Goal: Transaction & Acquisition: Purchase product/service

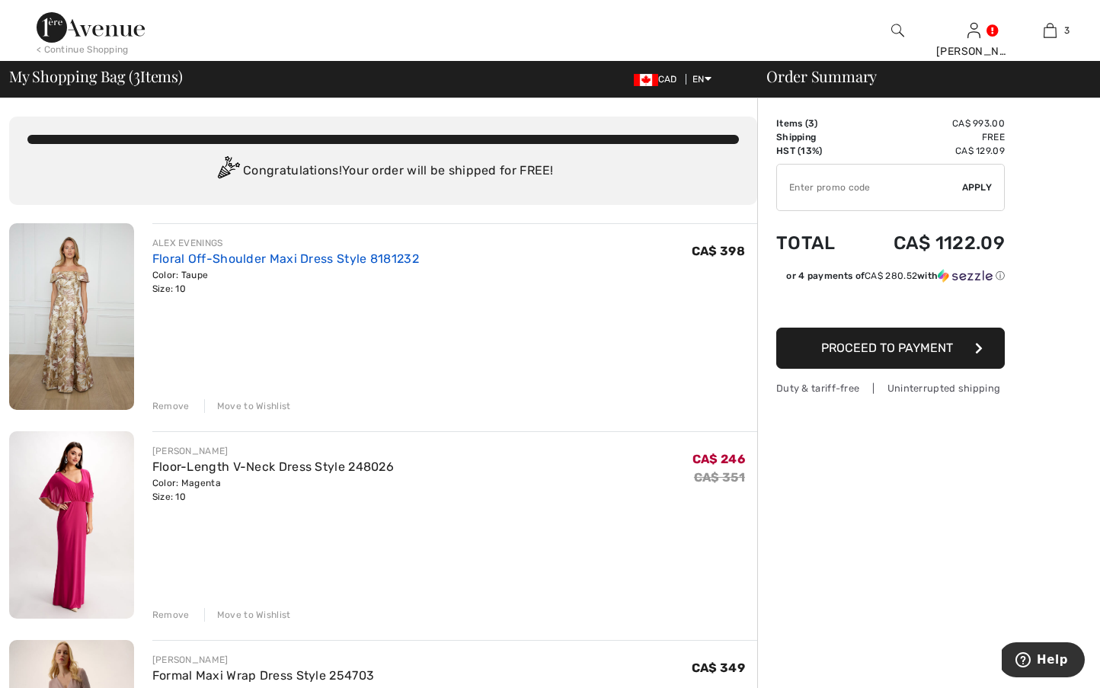
click at [177, 257] on link "Floral Off-Shoulder Maxi Dress Style 8181232" at bounding box center [285, 258] width 267 height 14
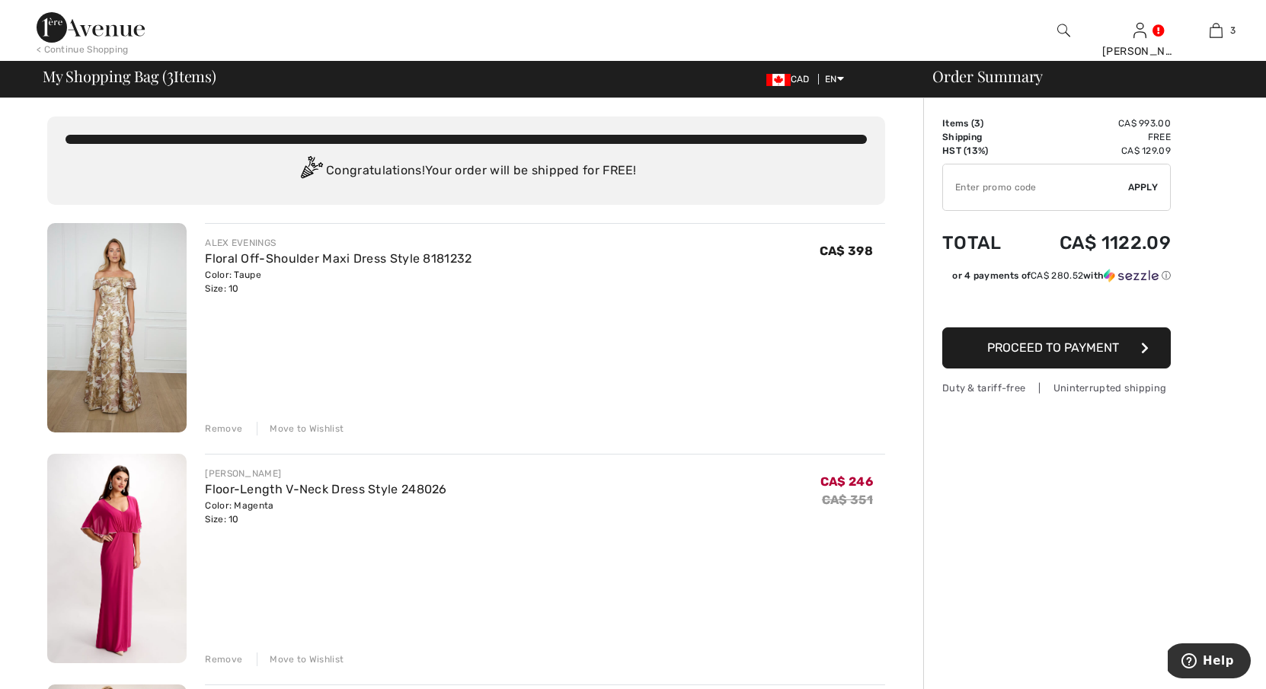
click at [112, 609] on img at bounding box center [116, 558] width 139 height 209
click at [337, 491] on link "Floor-Length V-Neck Dress Style 248026" at bounding box center [325, 489] width 241 height 14
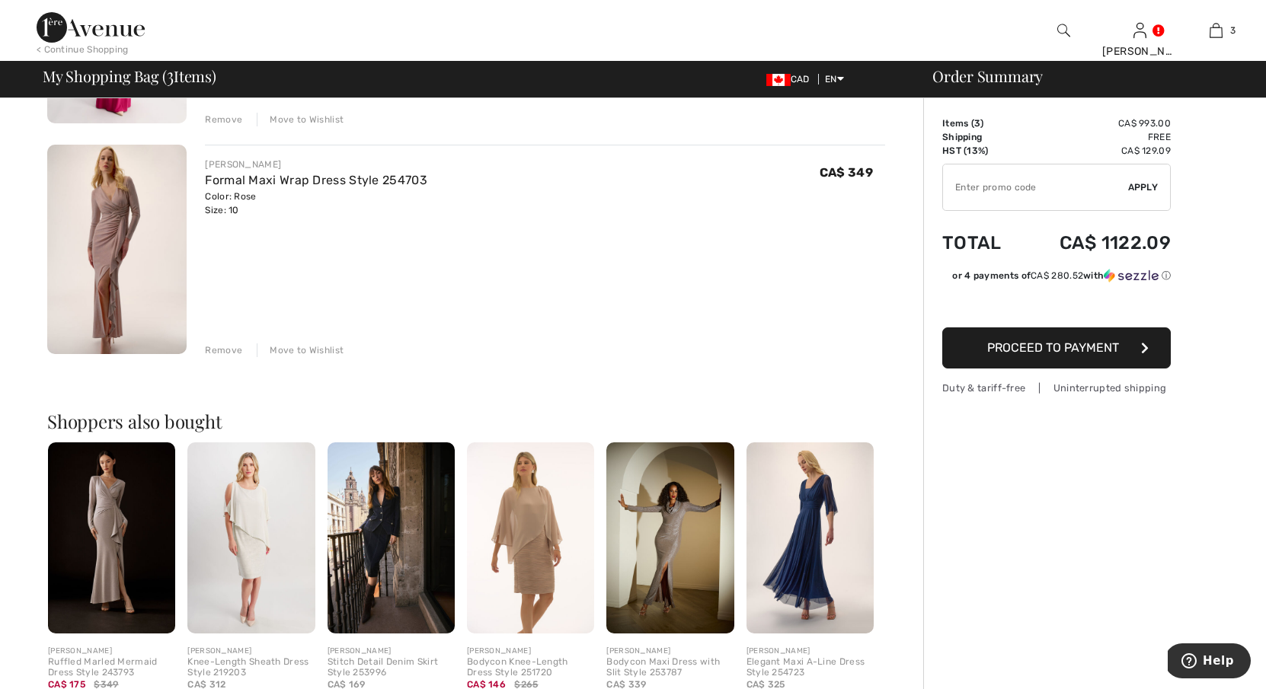
scroll to position [550, 0]
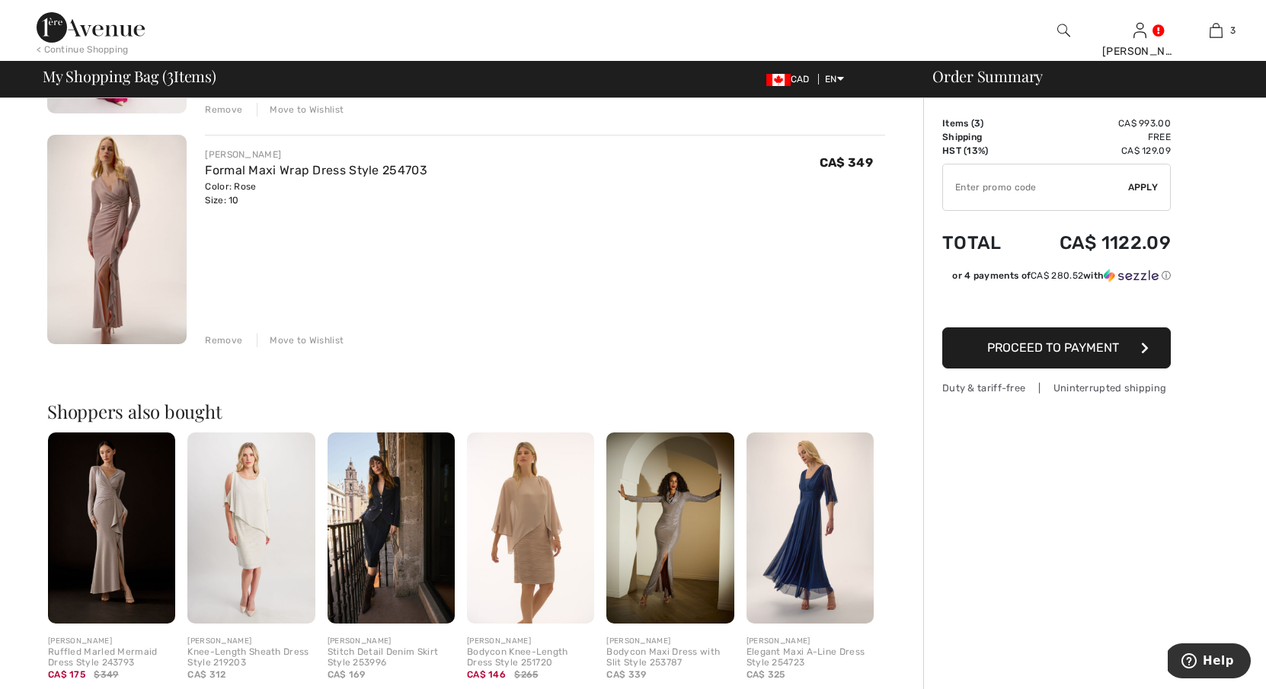
click at [110, 190] on img at bounding box center [116, 239] width 139 height 209
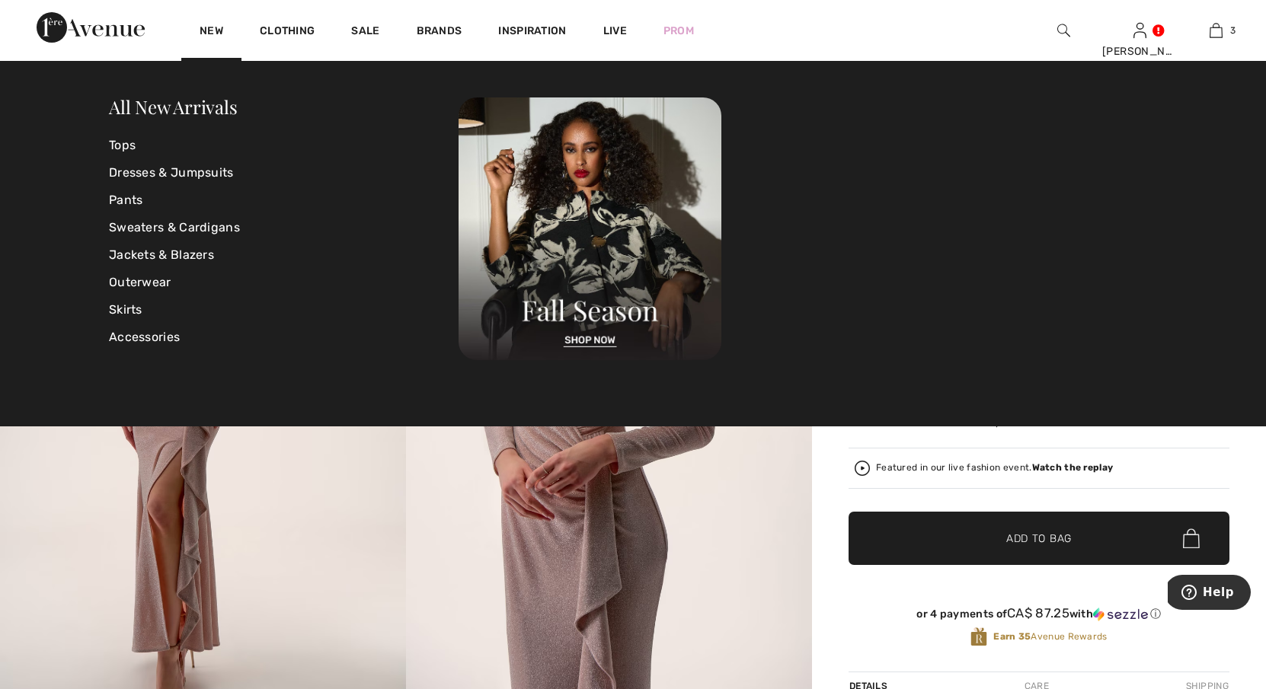
scroll to position [0, 1]
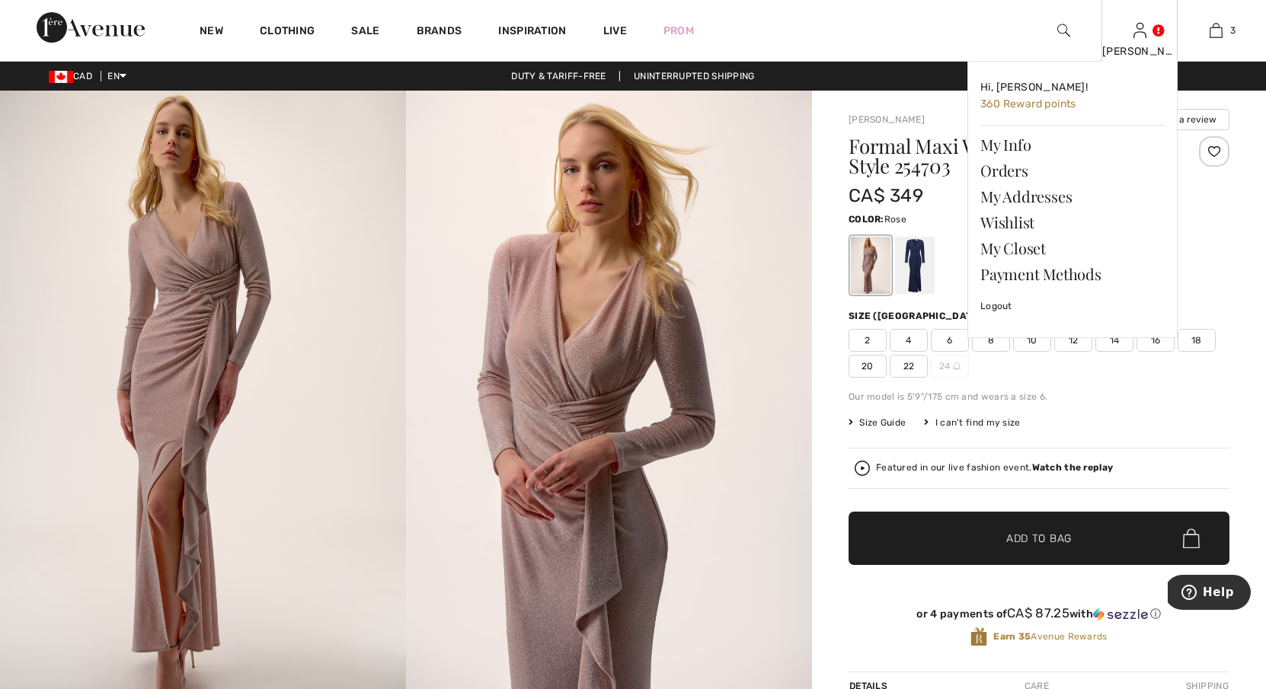
click at [1140, 42] on div "Joanne Hi, Joanne! 360 Reward points My Info Orders My Addresses Wishlist My Cl…" at bounding box center [1139, 30] width 76 height 61
click at [1013, 167] on link "Orders" at bounding box center [1072, 171] width 184 height 26
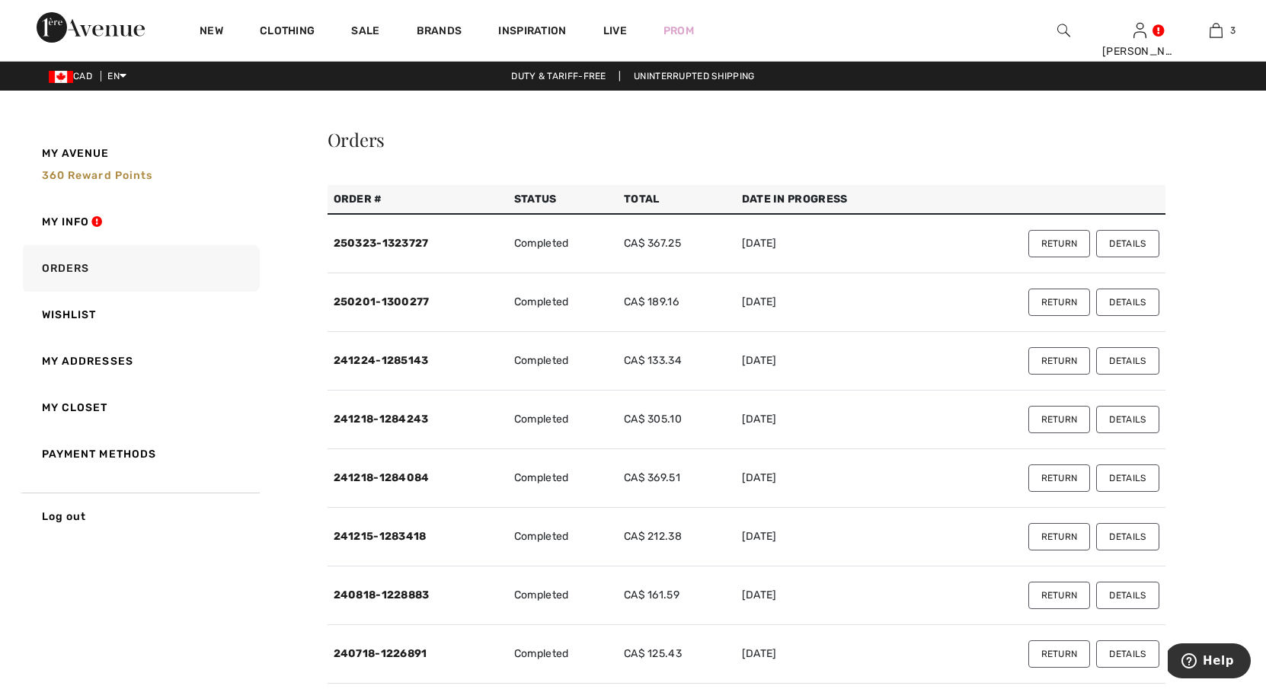
click at [1127, 239] on button "Details" at bounding box center [1127, 243] width 62 height 27
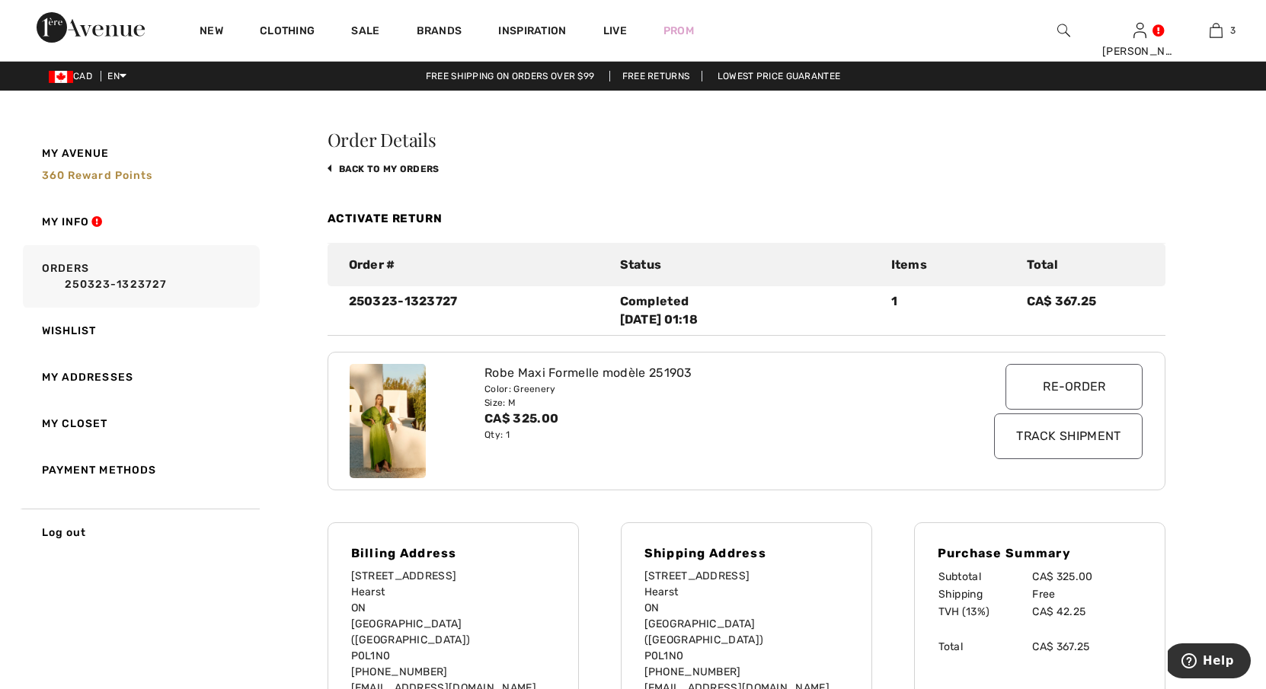
click at [414, 435] on img at bounding box center [388, 421] width 76 height 114
click at [523, 380] on div "Robe Maxi Formelle modèle 251903" at bounding box center [711, 373] width 455 height 18
click at [362, 401] on img at bounding box center [388, 421] width 76 height 114
click at [1058, 376] on input "Re-order" at bounding box center [1073, 387] width 137 height 46
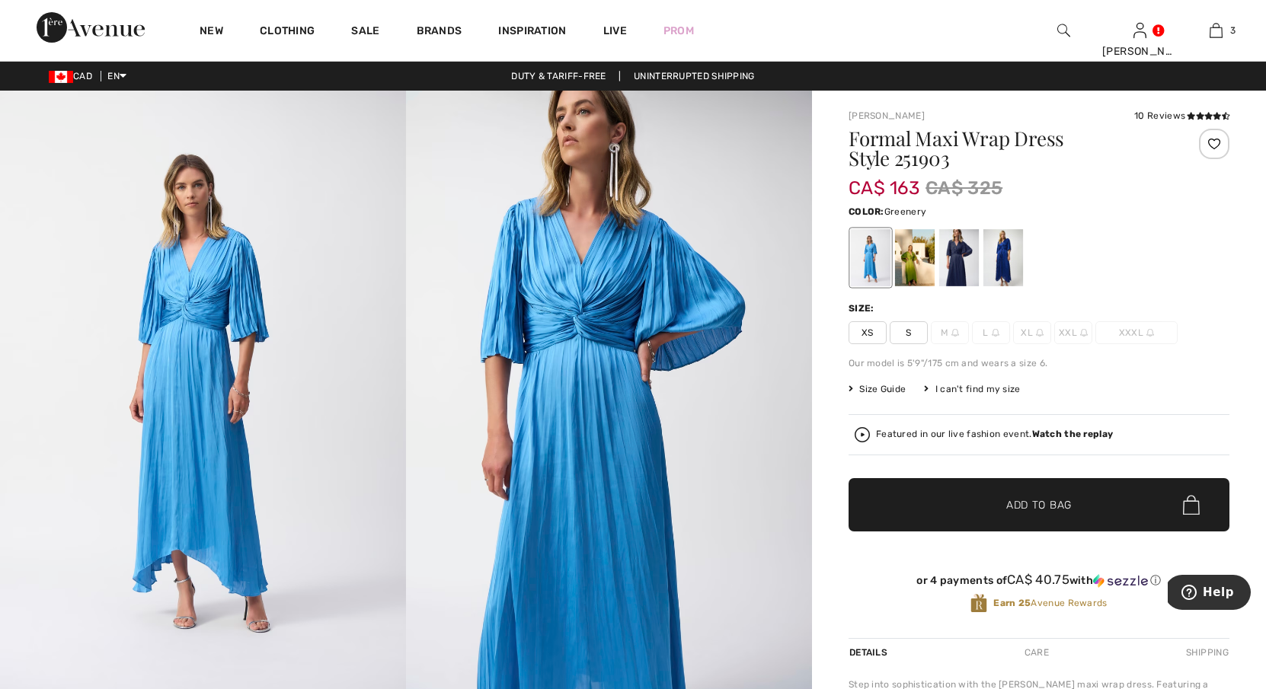
click at [909, 267] on div at bounding box center [915, 257] width 40 height 57
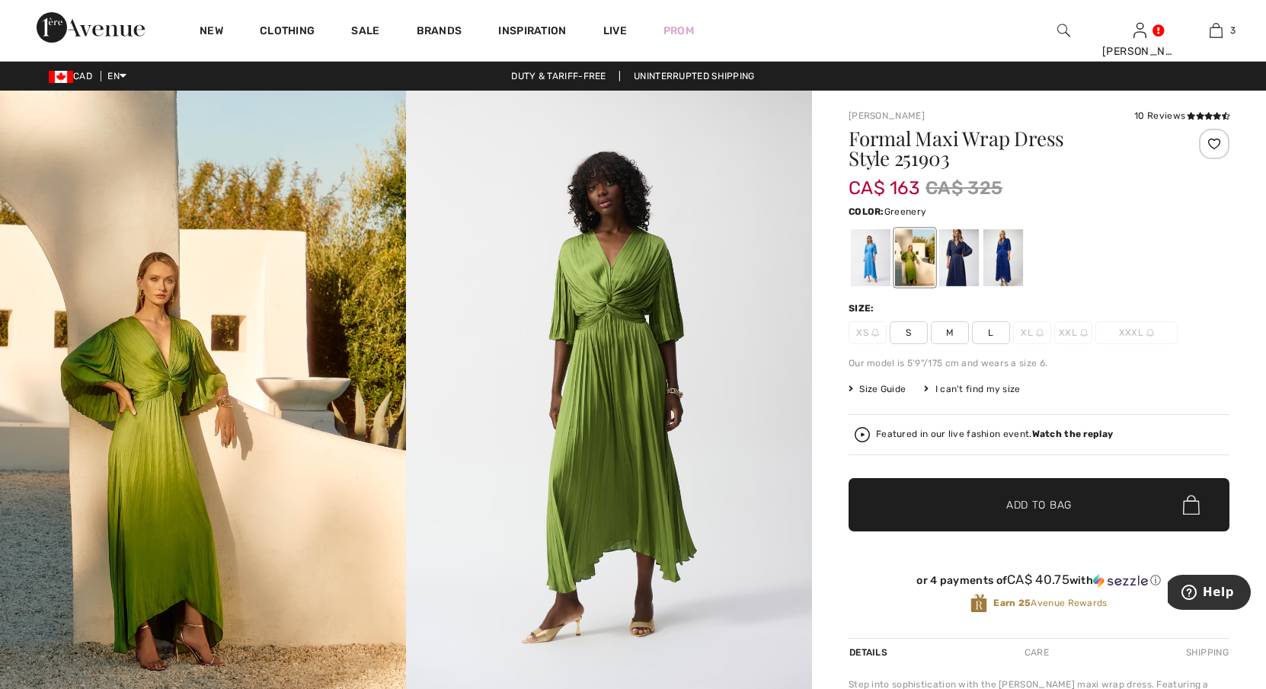
click at [999, 331] on span "L" at bounding box center [991, 332] width 38 height 23
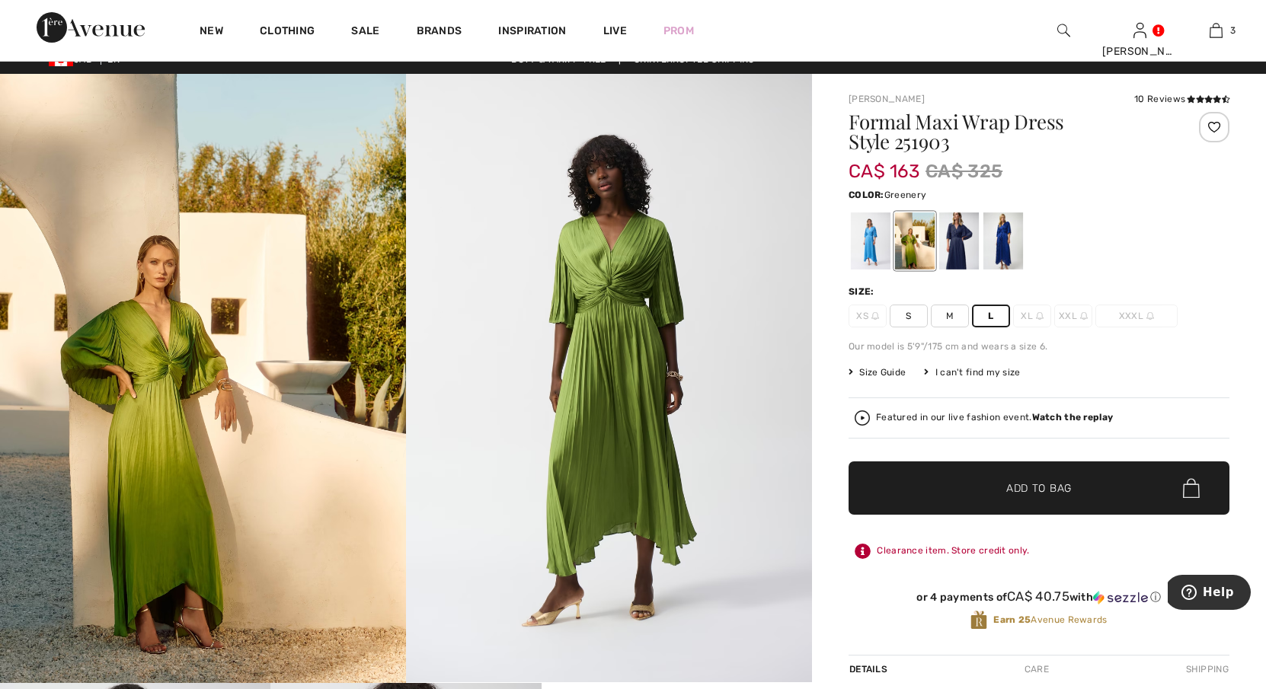
scroll to position [18, 0]
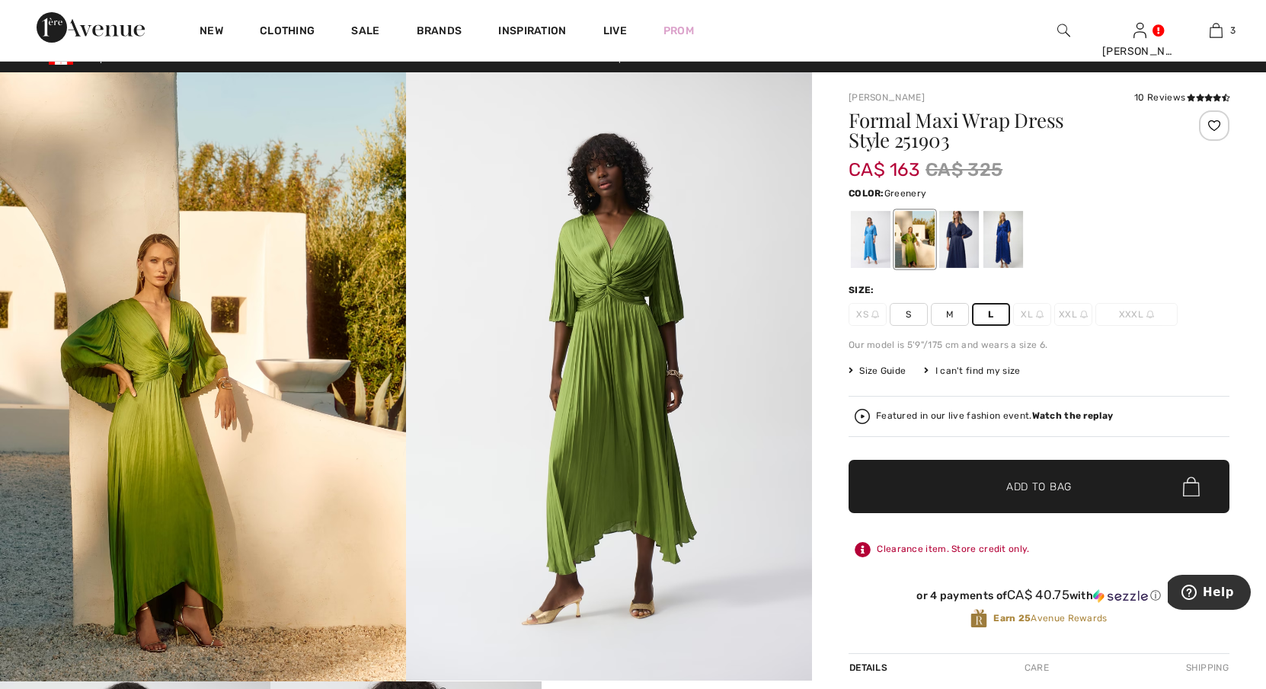
click at [996, 475] on span "✔ Added to Bag Add to Bag" at bounding box center [1039, 486] width 381 height 53
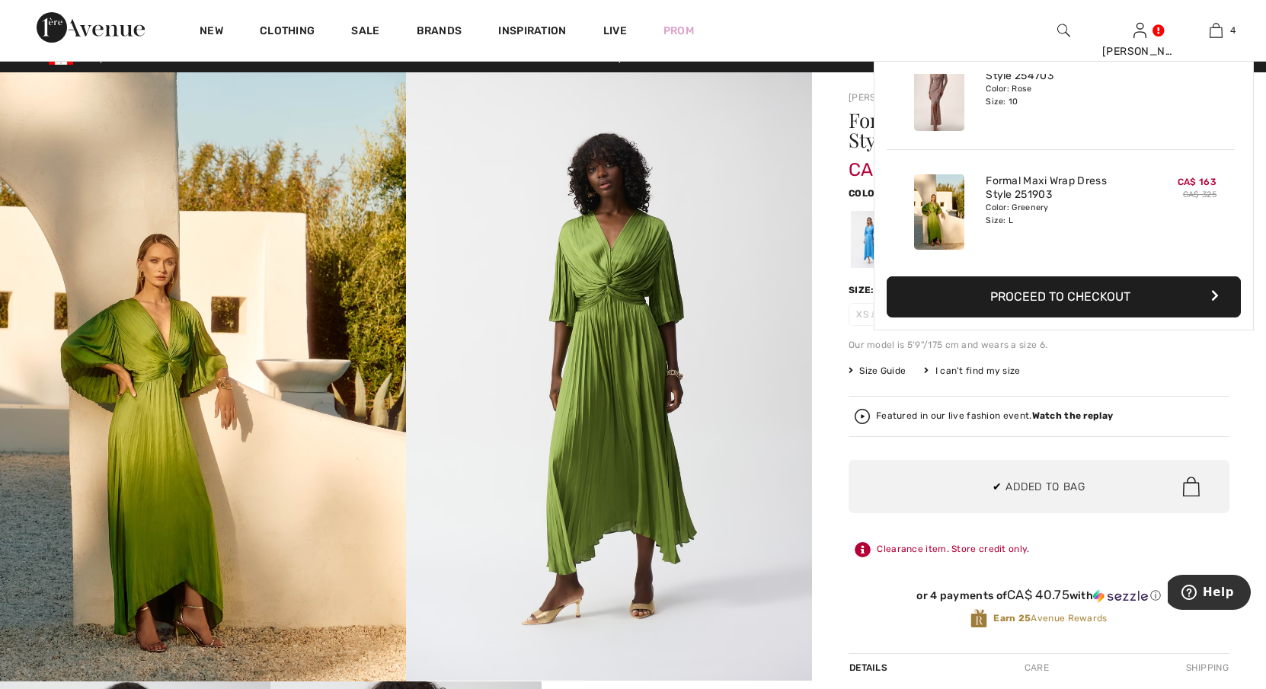
scroll to position [0, 0]
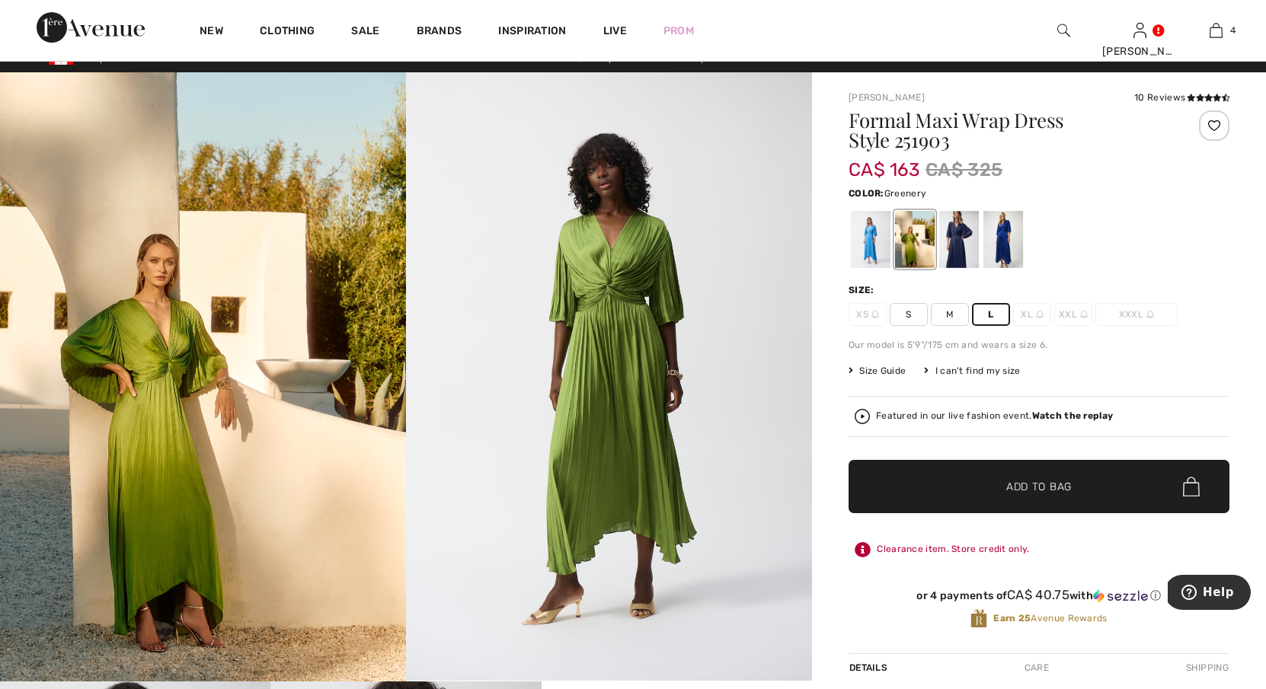
click at [177, 449] on img at bounding box center [203, 376] width 406 height 609
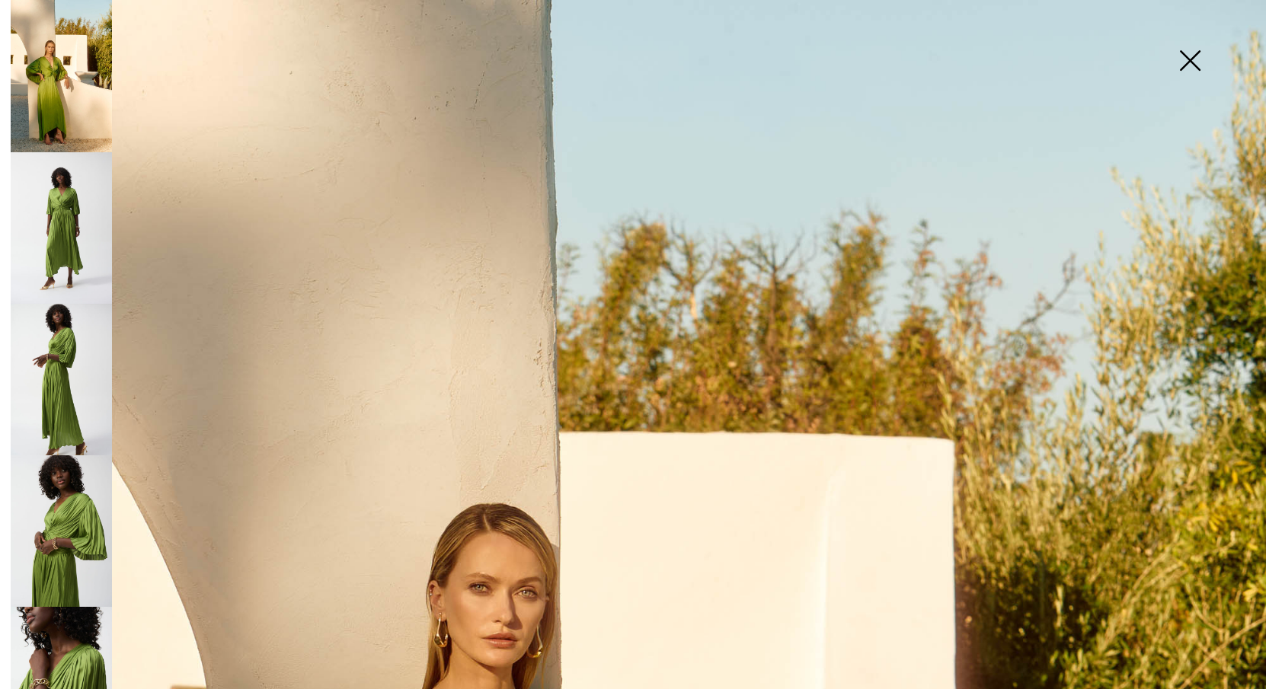
click at [1165, 56] on img at bounding box center [1190, 62] width 76 height 78
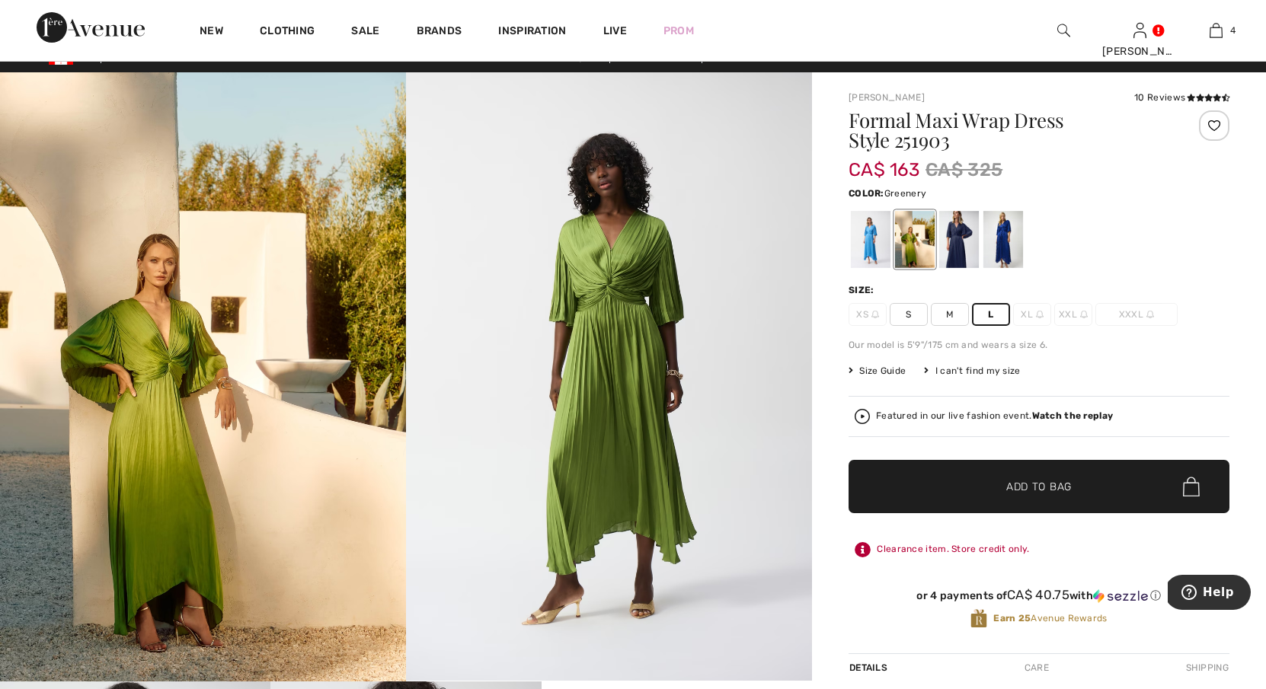
click at [1040, 490] on span "Add to Bag" at bounding box center [1039, 487] width 66 height 16
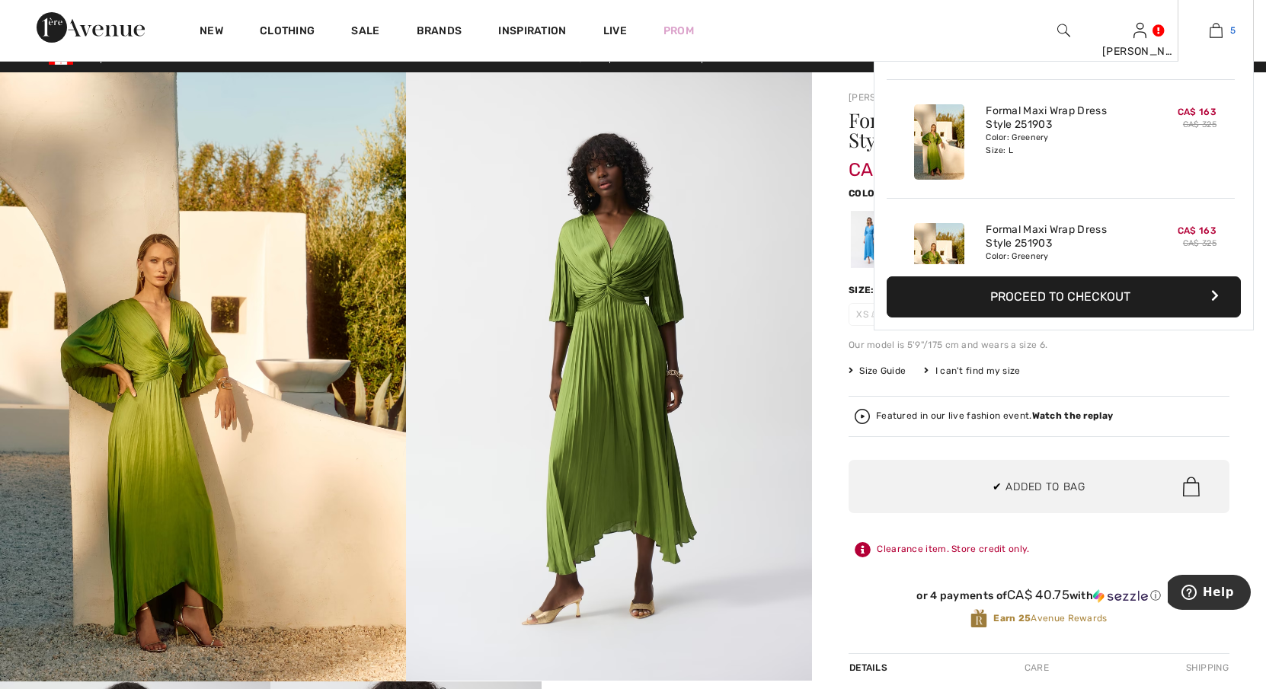
scroll to position [404, 0]
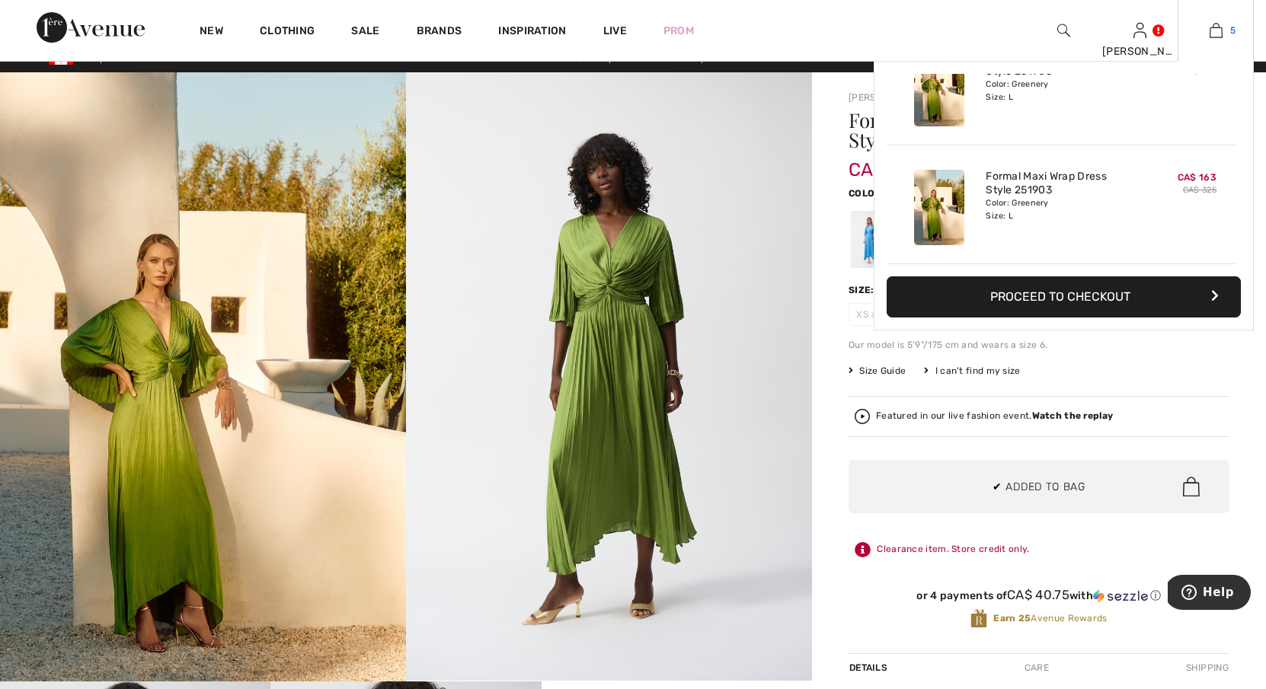
click at [1213, 29] on img at bounding box center [1216, 30] width 13 height 18
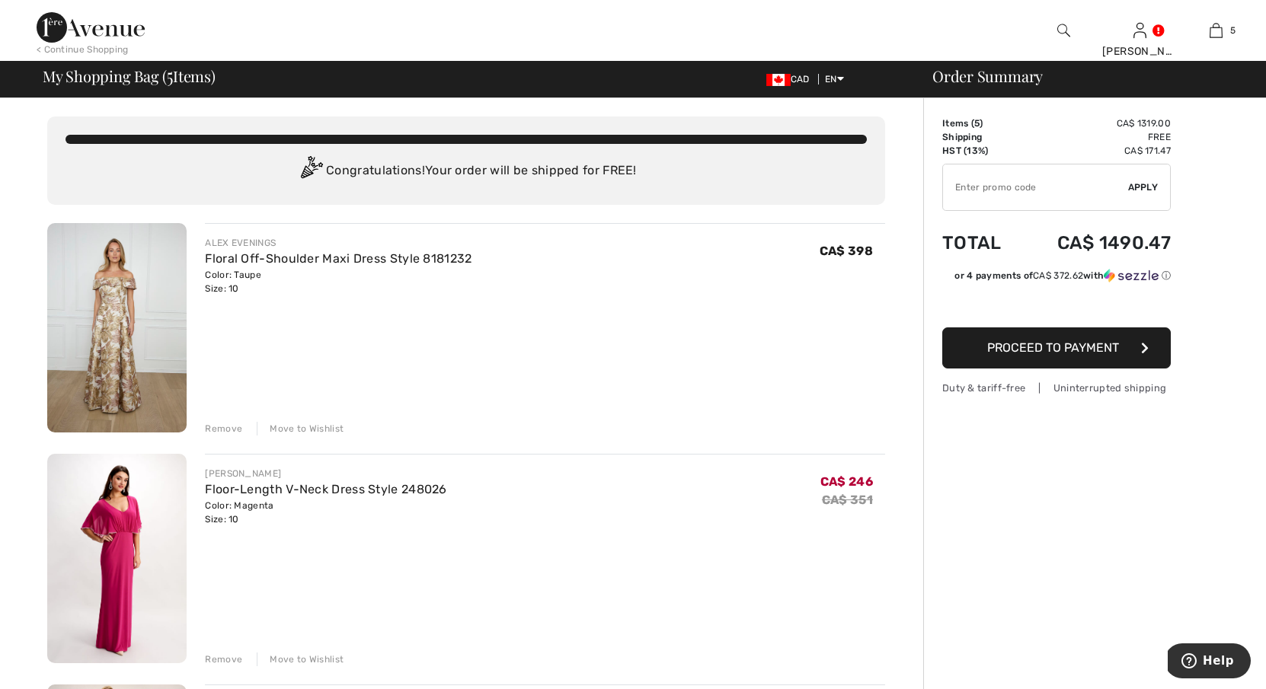
click at [286, 427] on div "Move to Wishlist" at bounding box center [300, 429] width 87 height 14
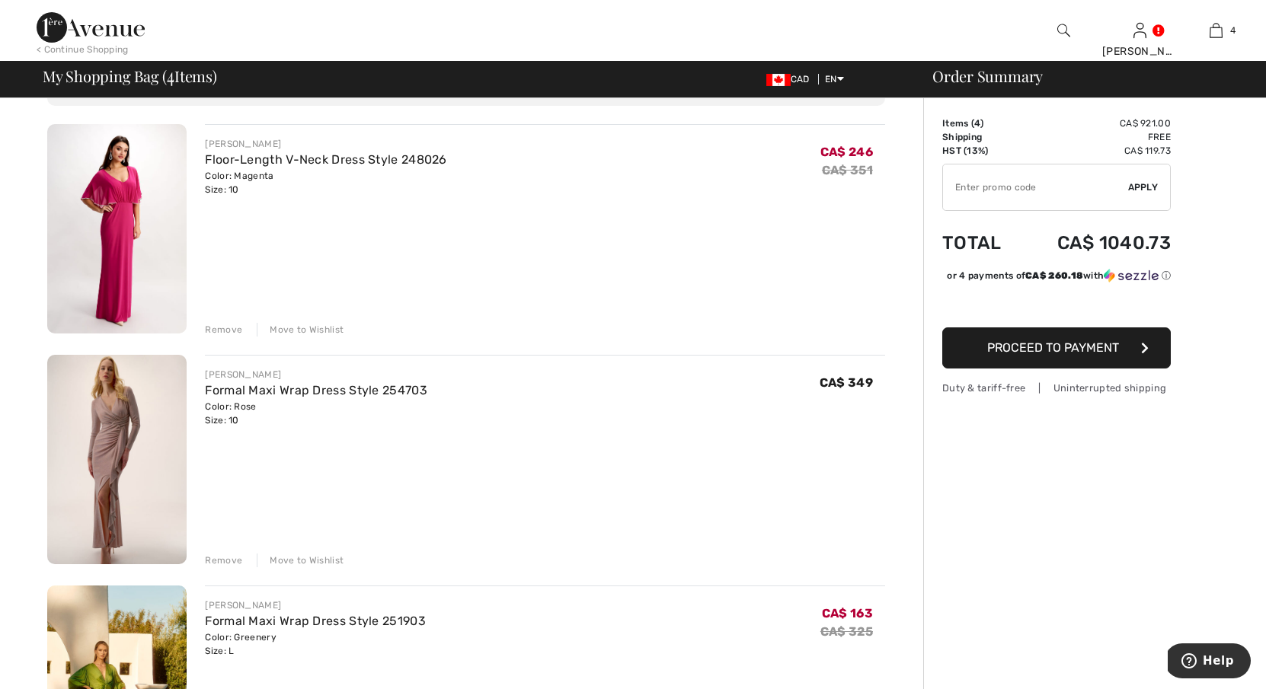
scroll to position [100, 0]
click at [301, 331] on div "Move to Wishlist" at bounding box center [300, 329] width 87 height 14
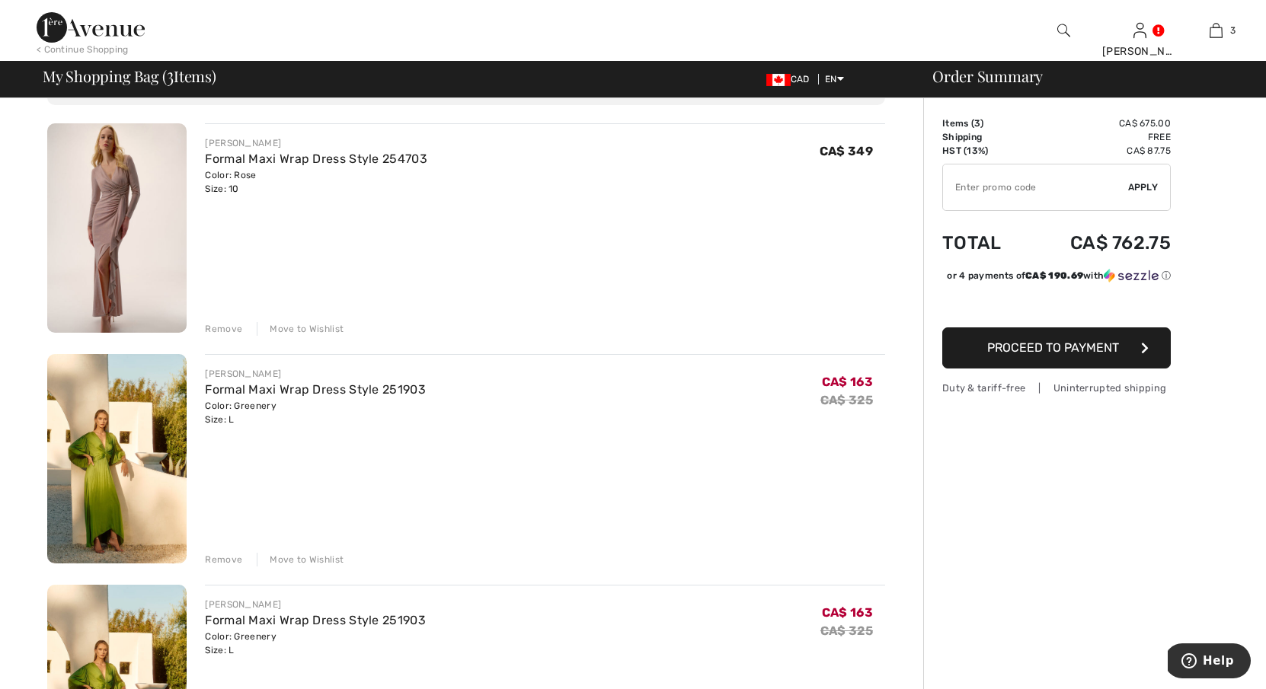
click at [296, 330] on div "Move to Wishlist" at bounding box center [300, 329] width 87 height 14
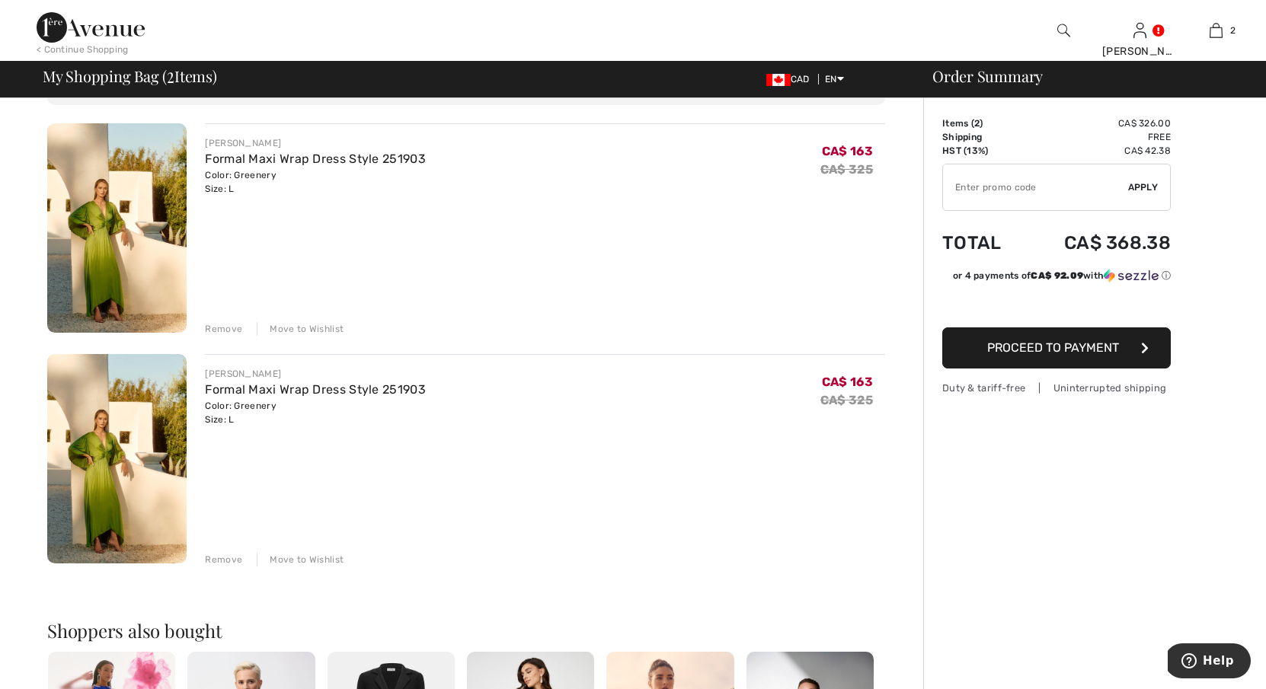
click at [215, 561] on div "Remove" at bounding box center [223, 560] width 37 height 14
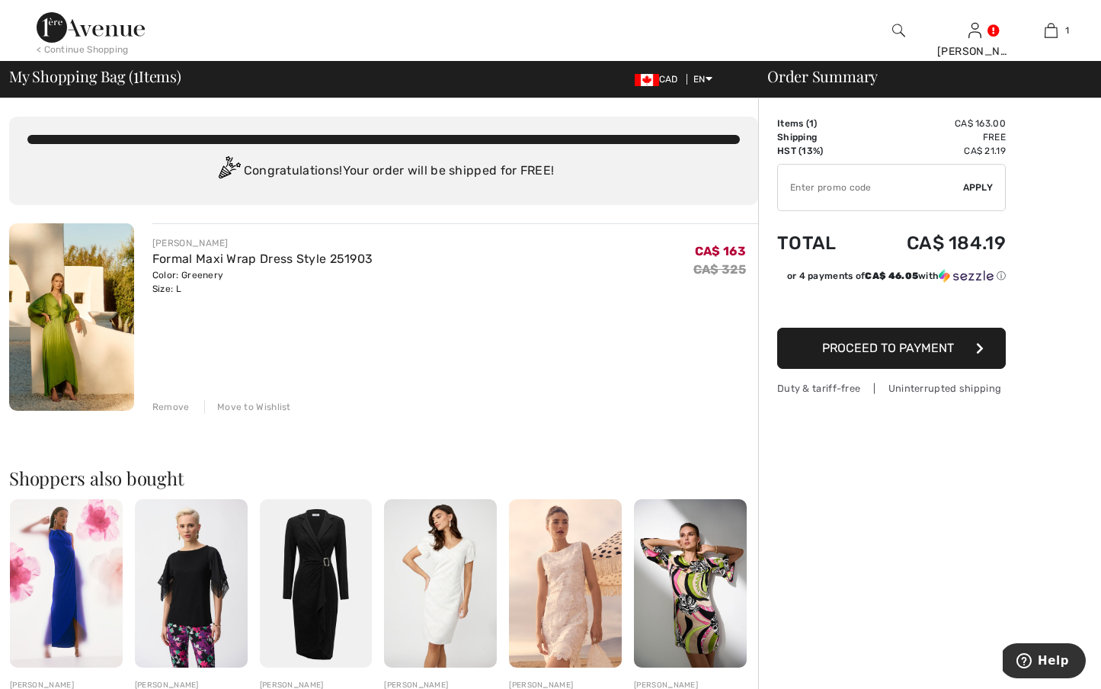
scroll to position [0, 0]
click at [63, 292] on img at bounding box center [71, 316] width 125 height 187
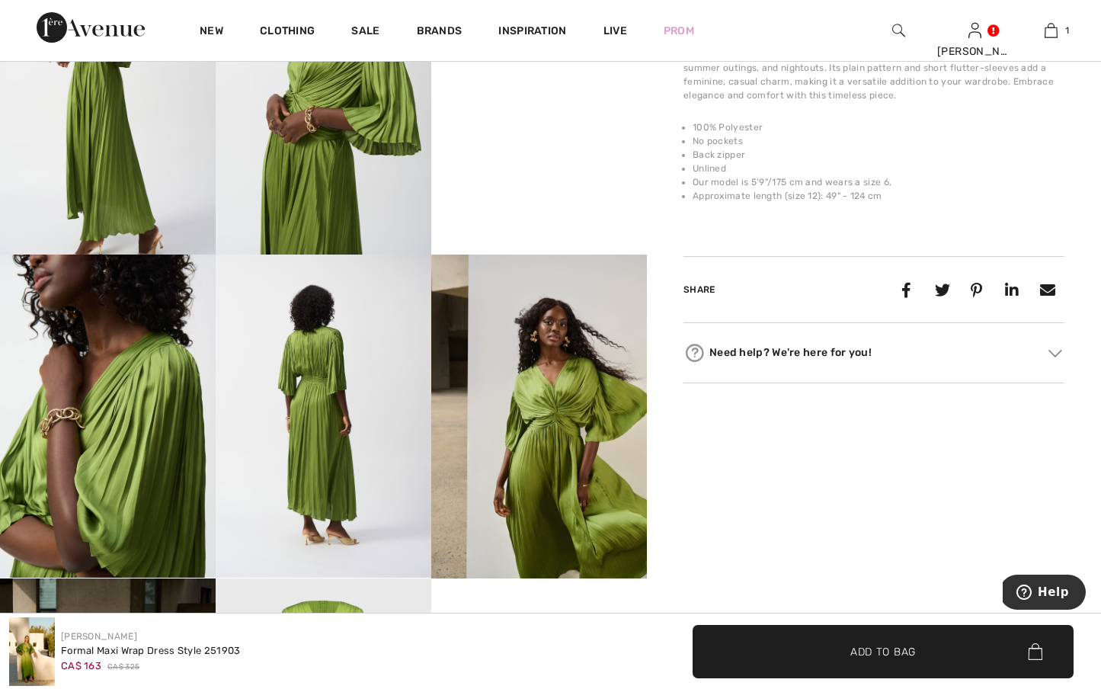
scroll to position [592, 0]
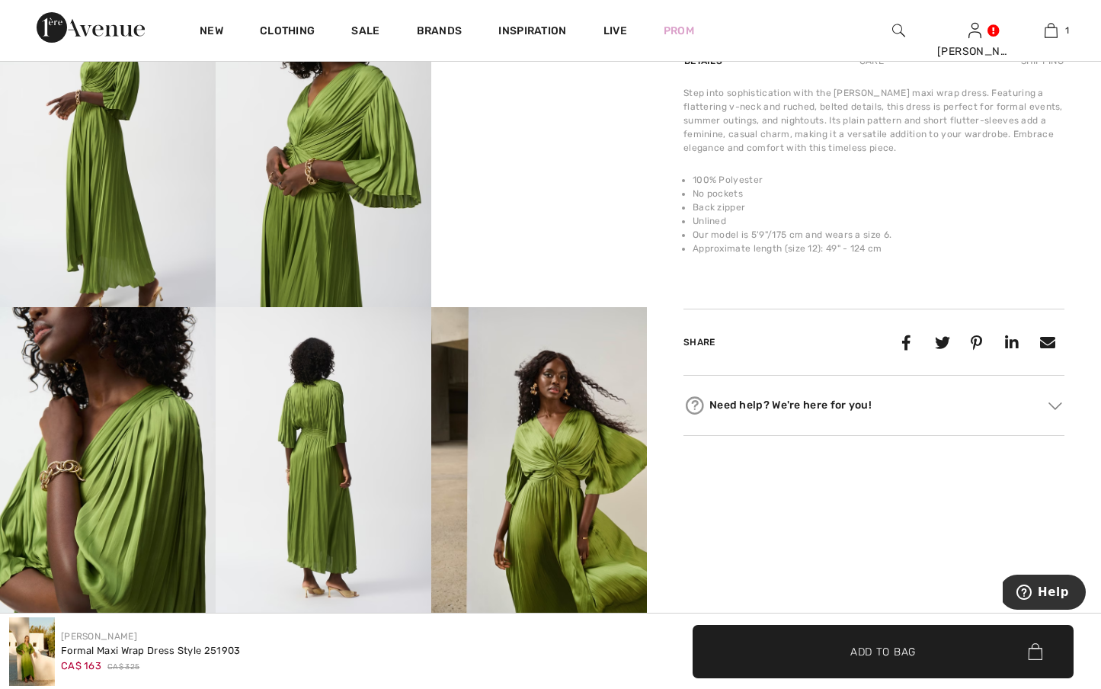
click at [1069, 598] on button "Help" at bounding box center [1042, 591] width 86 height 35
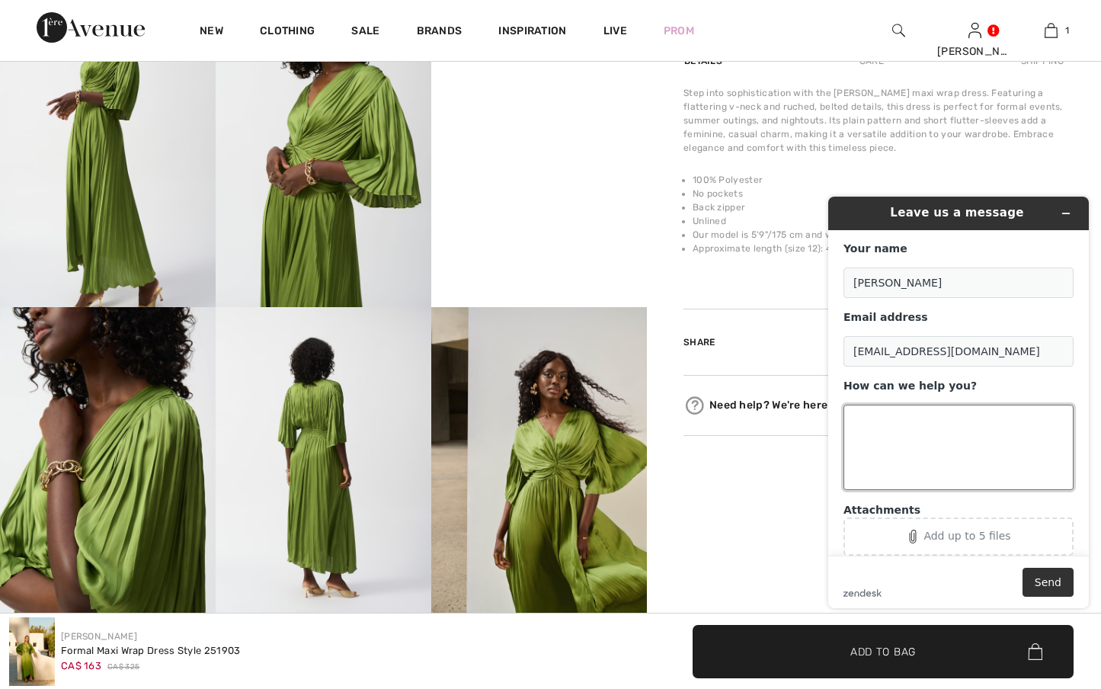
click at [926, 435] on textarea "How can we help you?" at bounding box center [958, 446] width 230 height 85
type textarea "If I buy this dress and is doesn't fit can I get a credit"
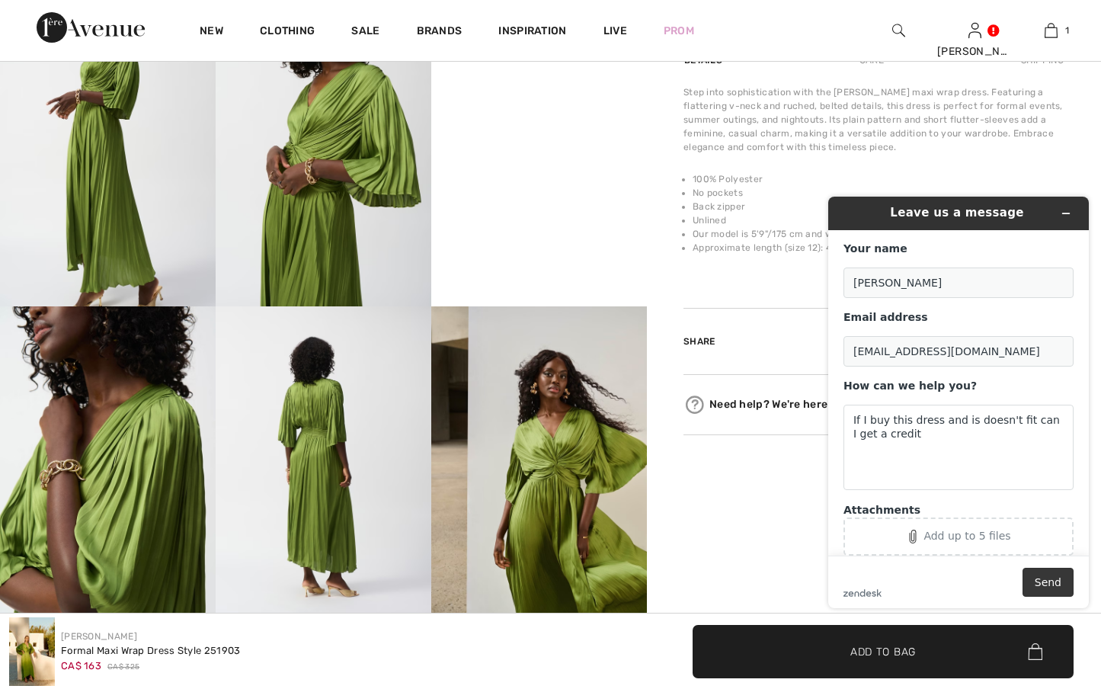
click at [1050, 577] on button "Send" at bounding box center [1047, 581] width 51 height 29
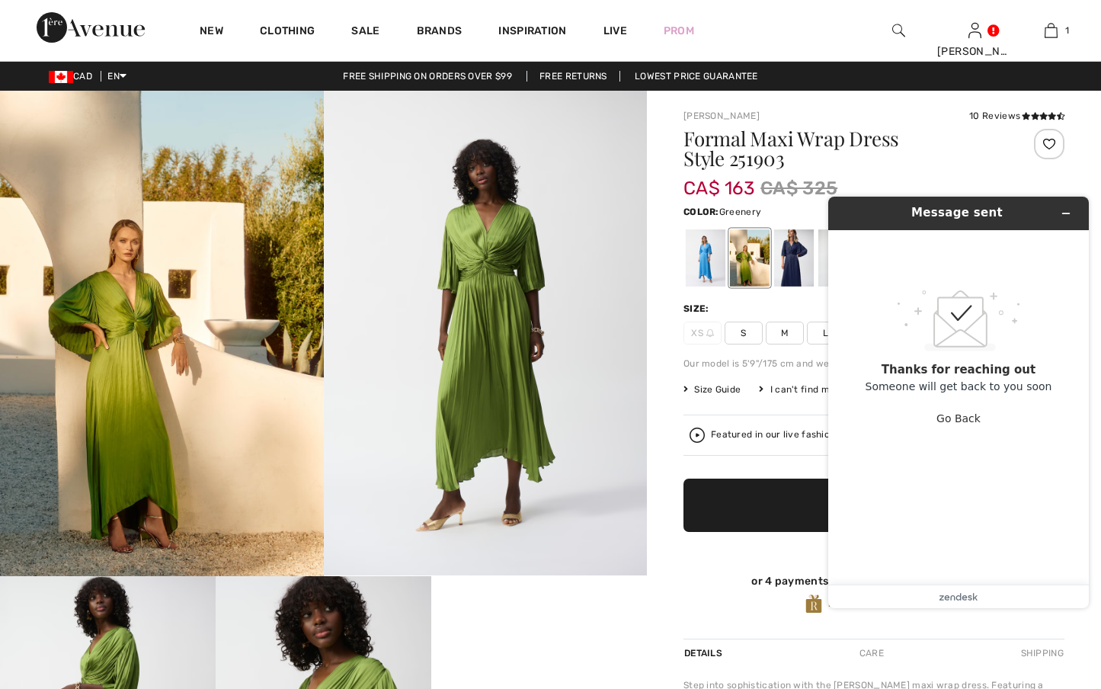
click at [1081, 203] on header "Message sent" at bounding box center [958, 214] width 260 height 34
click at [1075, 218] on button "Minimize widget" at bounding box center [1065, 213] width 24 height 21
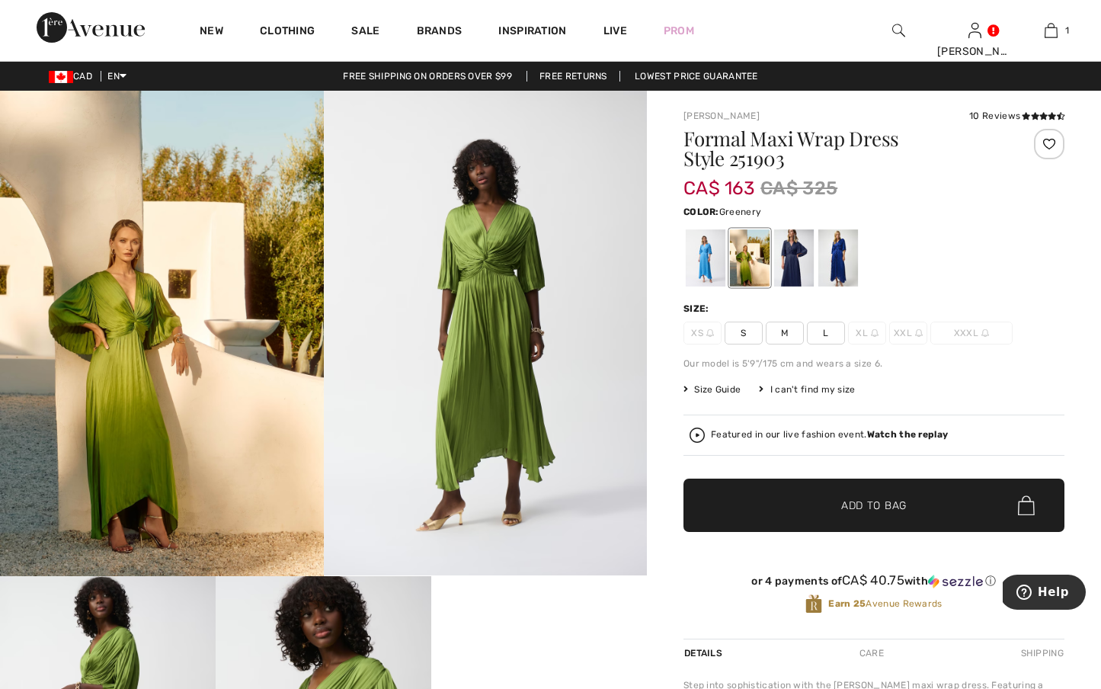
click at [871, 500] on span "Add to Bag" at bounding box center [874, 505] width 66 height 16
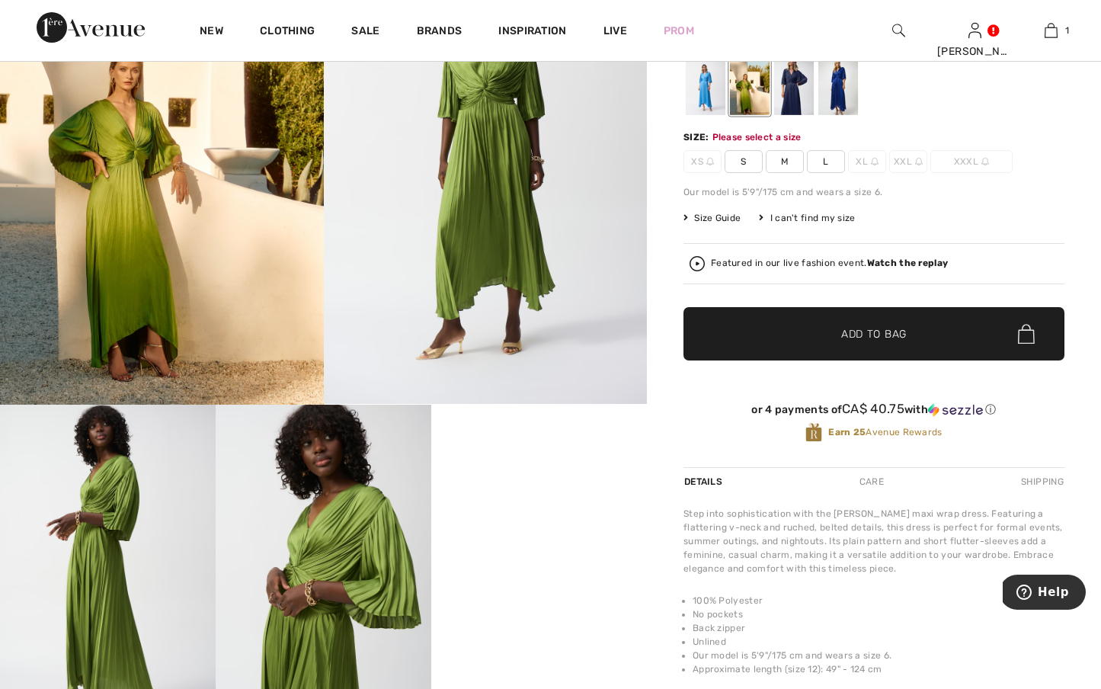
scroll to position [180, 0]
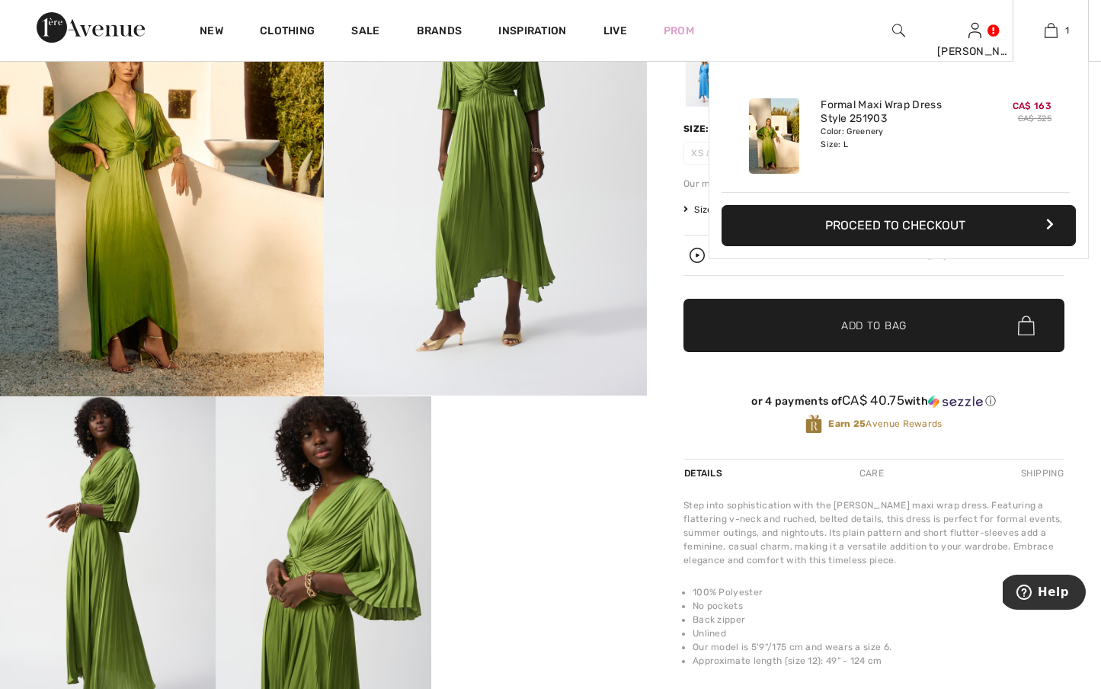
click at [922, 223] on button "Proceed to Checkout" at bounding box center [898, 225] width 354 height 41
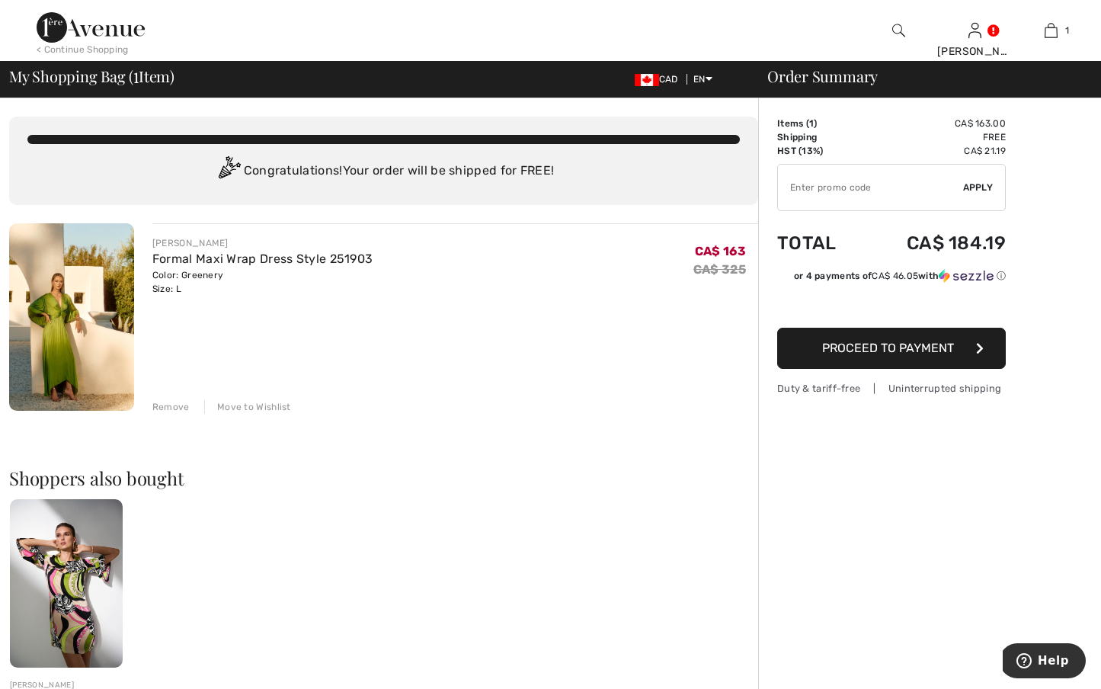
click at [49, 388] on img at bounding box center [71, 316] width 125 height 187
